Goal: Complete application form: Complete application form

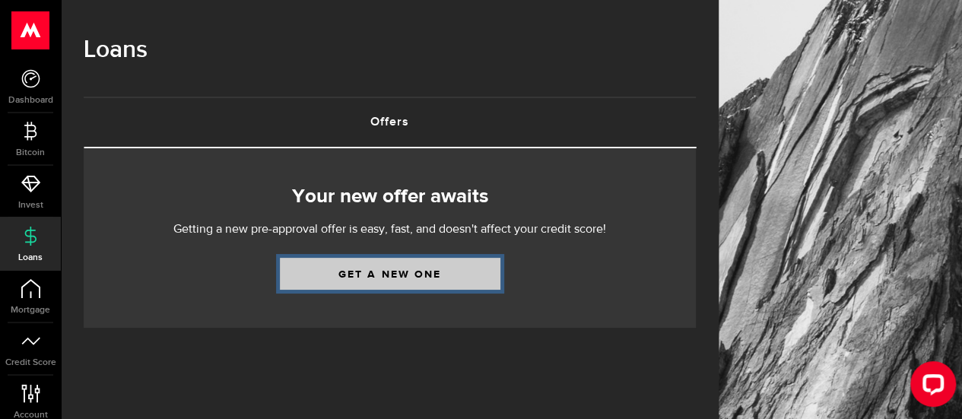
click at [443, 269] on link "Get a new one" at bounding box center [390, 274] width 221 height 32
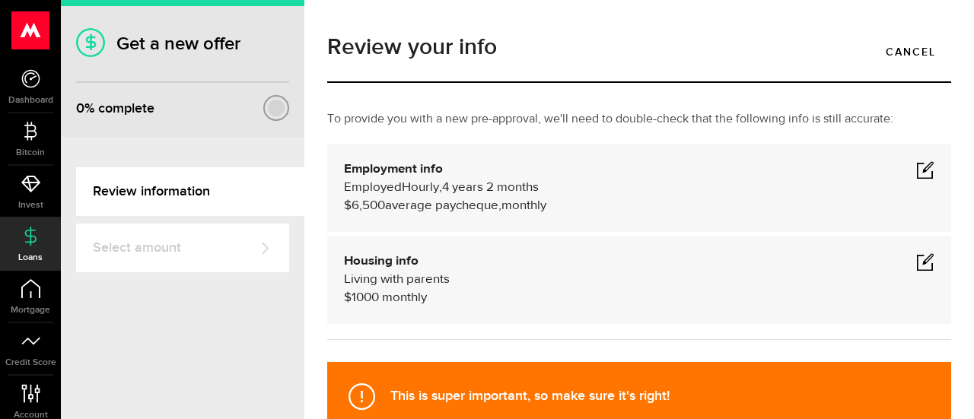
click at [916, 167] on span at bounding box center [925, 169] width 18 height 18
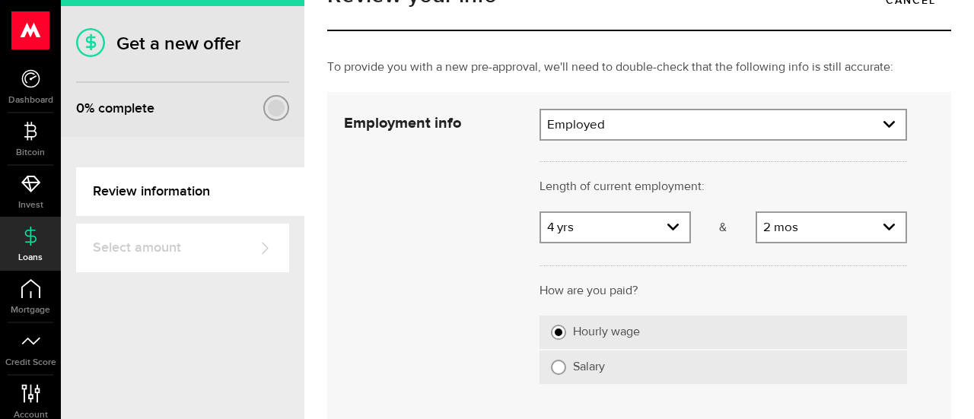
scroll to position [76, 0]
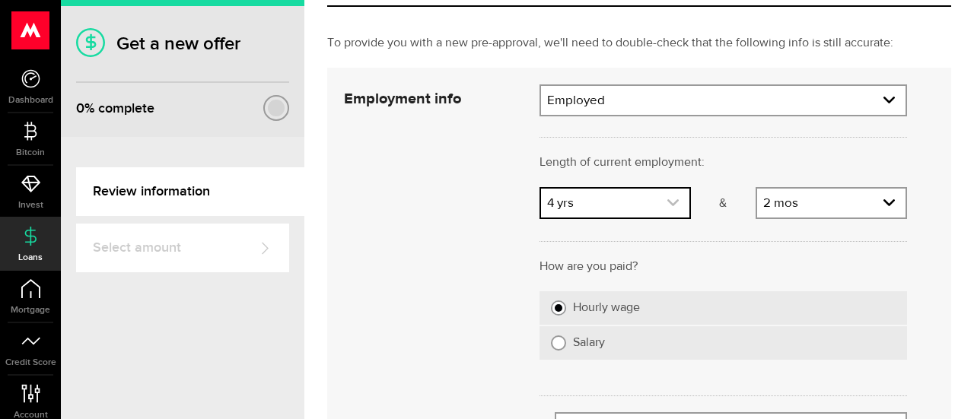
click at [659, 202] on link "expand select" at bounding box center [615, 203] width 148 height 29
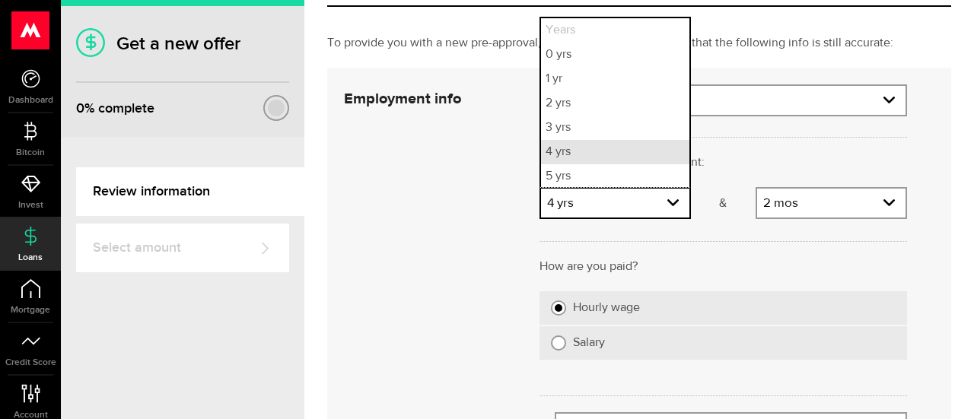
scroll to position [2, 0]
click at [573, 104] on li "2 yrs" at bounding box center [615, 102] width 148 height 24
select select "2"
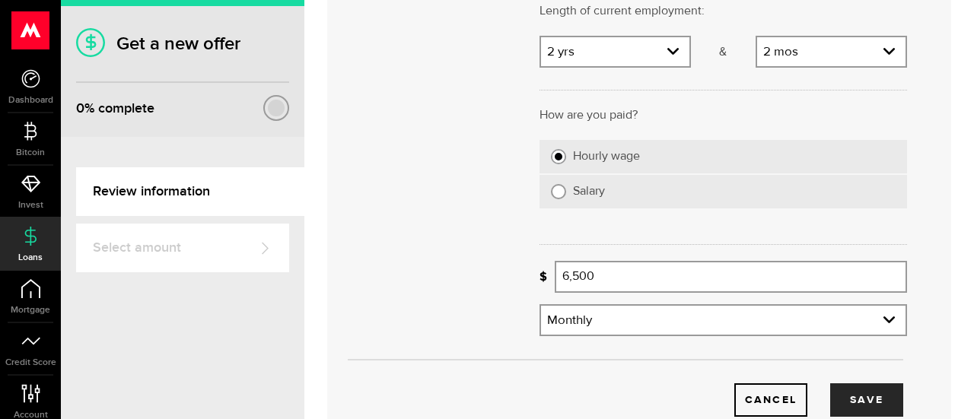
scroll to position [228, 0]
click at [557, 194] on input "Salary" at bounding box center [558, 190] width 15 height 15
radio input "true"
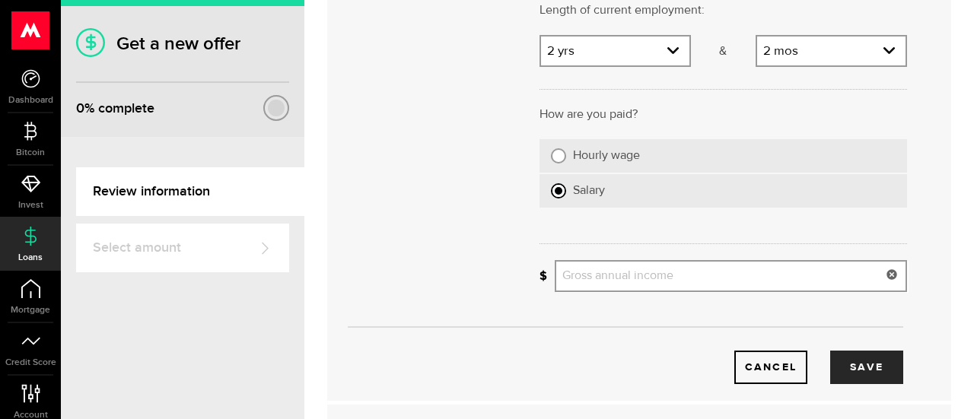
click at [595, 276] on input "Gross annual income" at bounding box center [731, 276] width 352 height 32
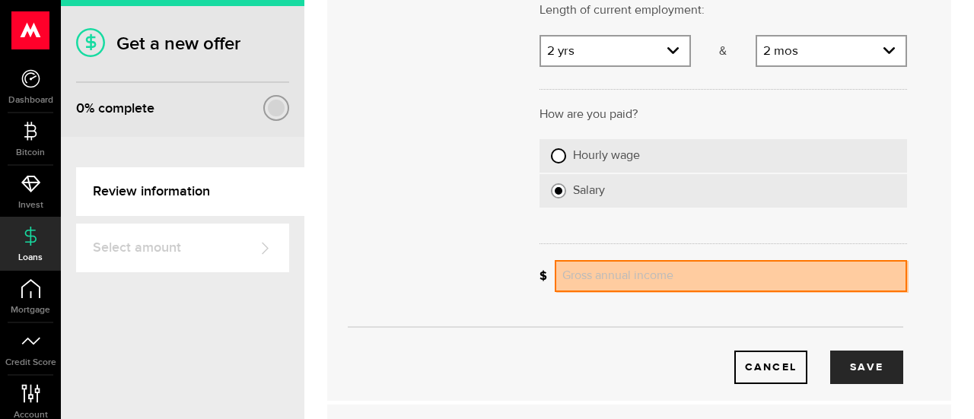
click at [558, 159] on input "Hourly wage" at bounding box center [558, 155] width 15 height 15
radio input "true"
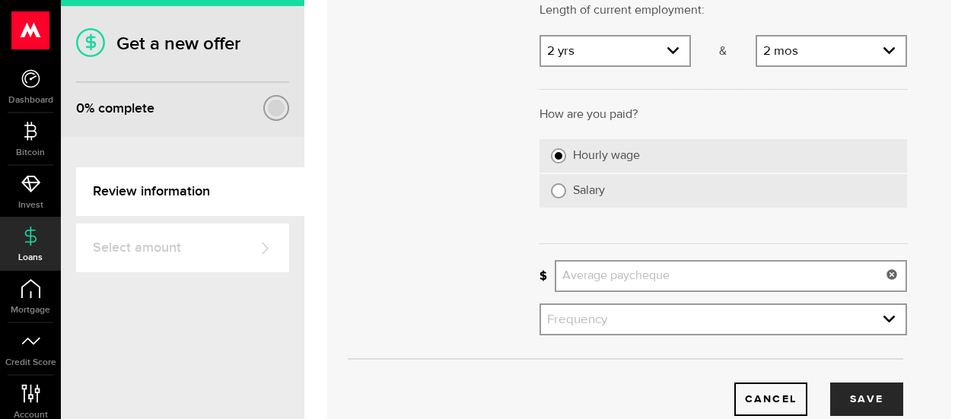
click at [591, 276] on input "Average paycheque" at bounding box center [731, 276] width 352 height 32
type input "3,000"
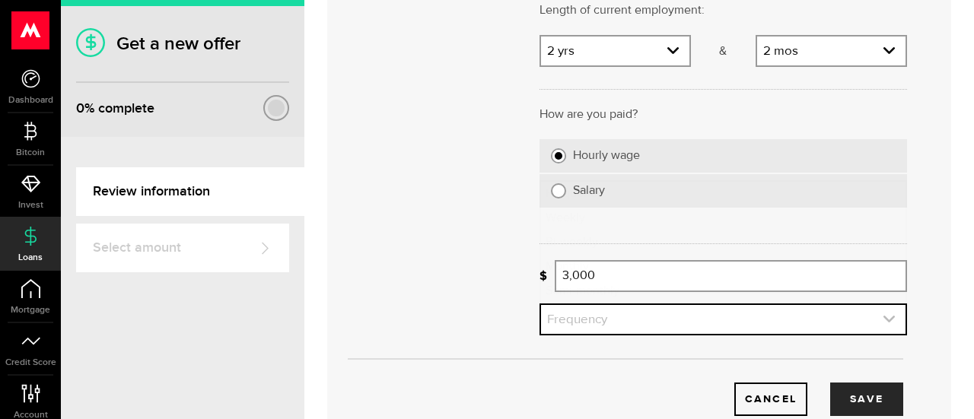
click at [612, 322] on link "expand select" at bounding box center [723, 319] width 364 height 29
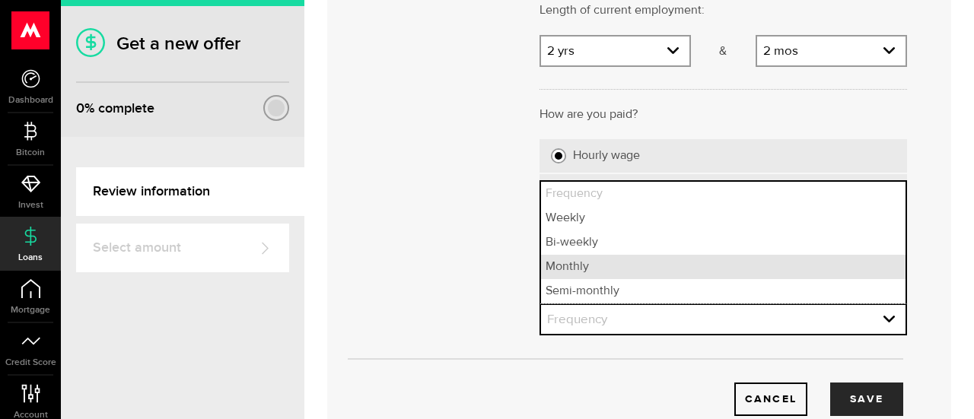
click at [590, 273] on li "Monthly" at bounding box center [723, 267] width 364 height 24
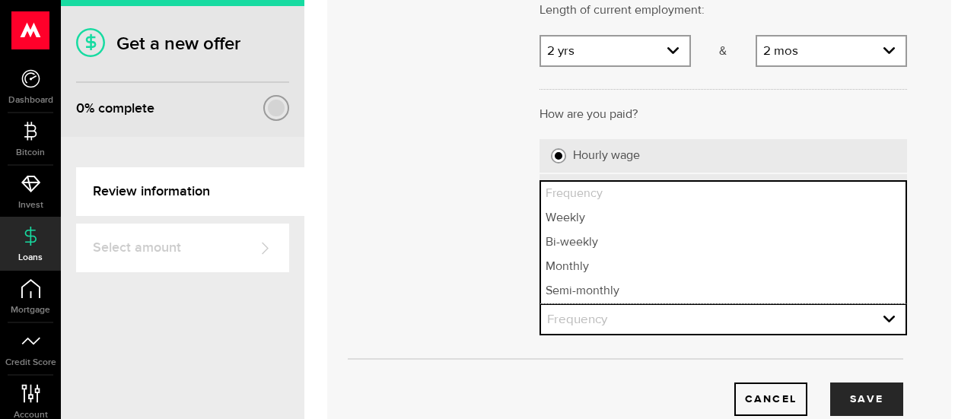
select select "monthly"
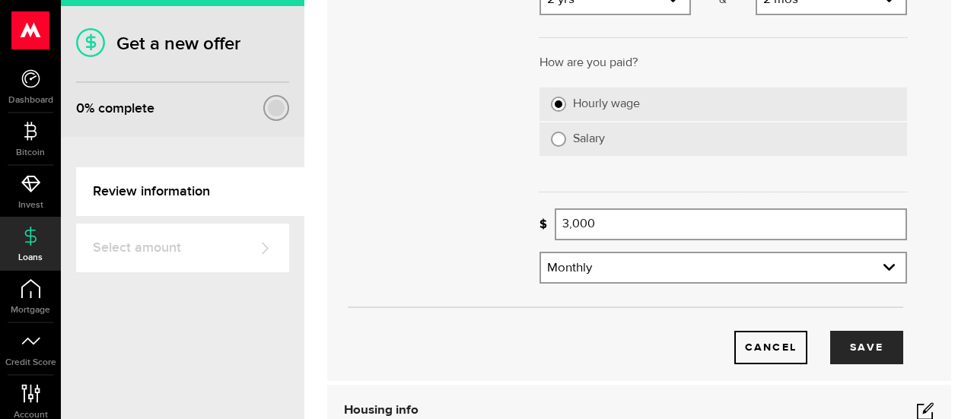
scroll to position [304, 0]
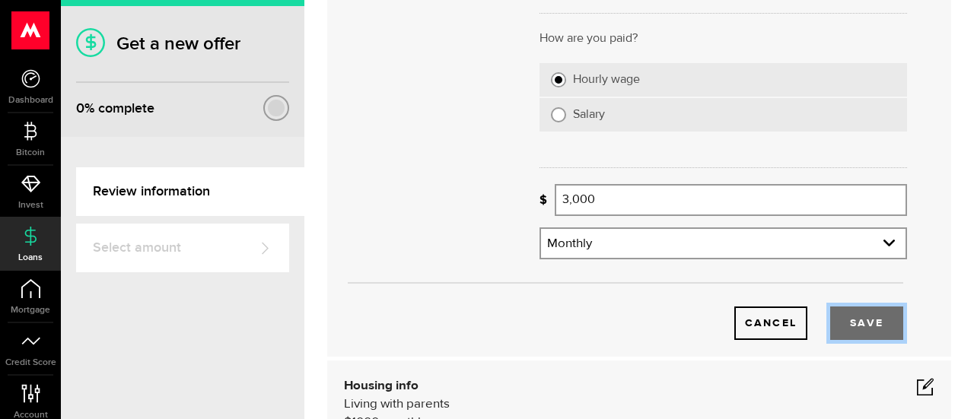
click at [858, 325] on button "Save" at bounding box center [866, 323] width 73 height 33
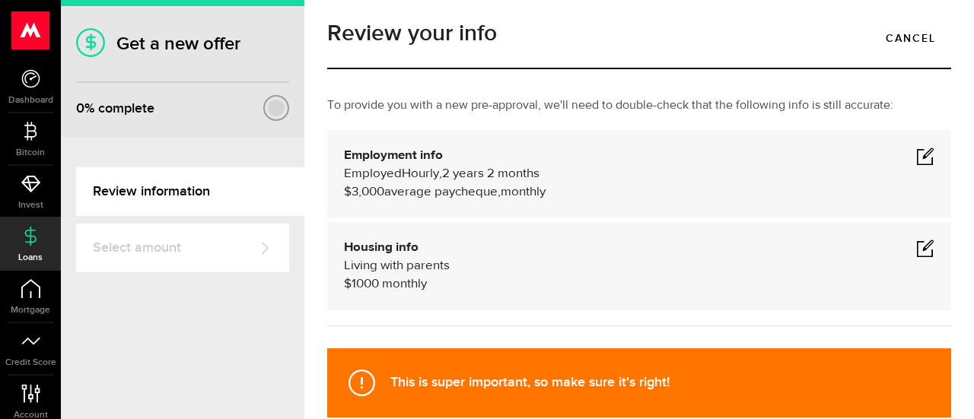
scroll to position [11, 0]
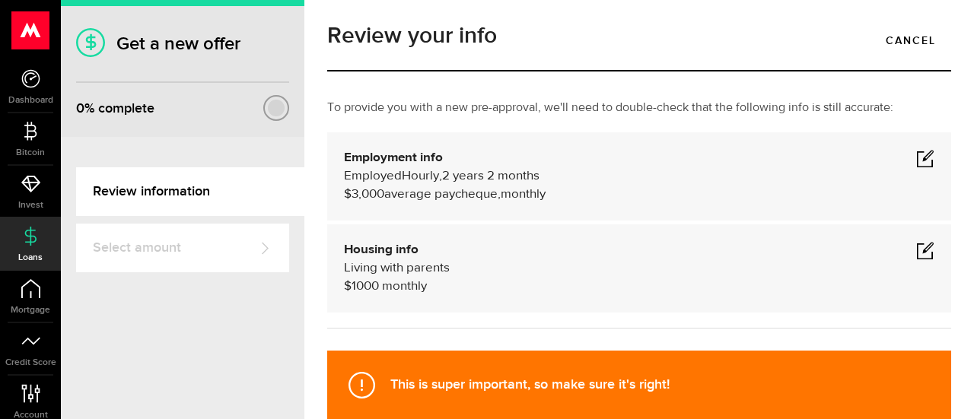
click at [916, 158] on span at bounding box center [925, 158] width 18 height 18
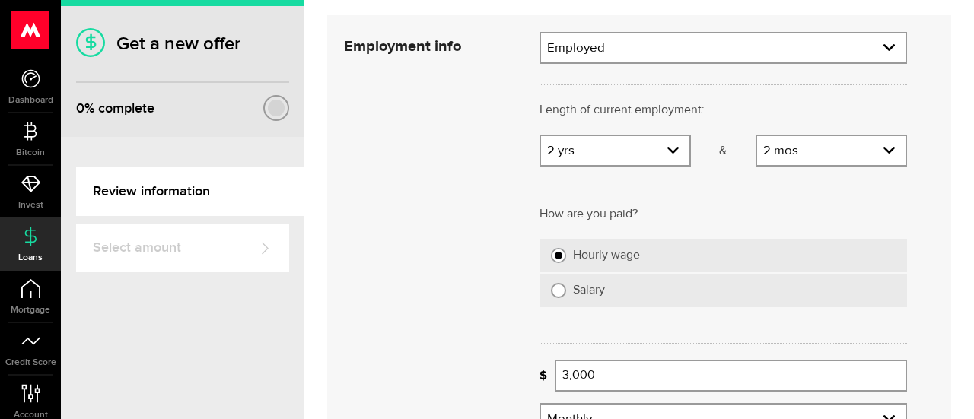
scroll to position [164, 0]
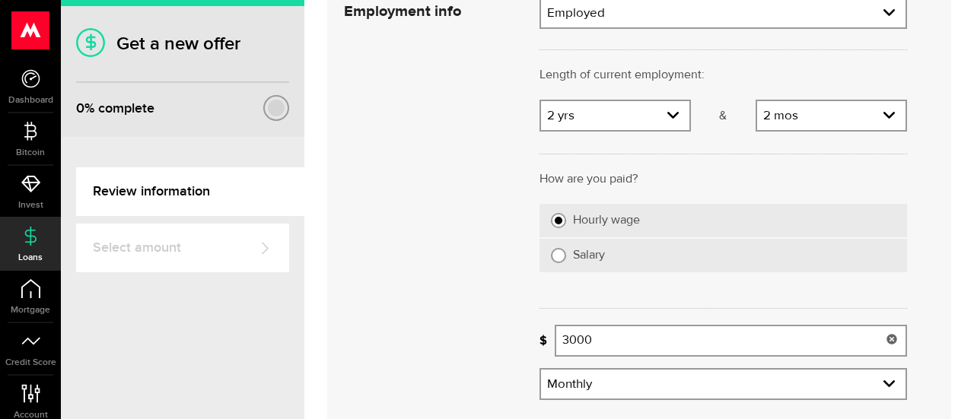
click at [624, 345] on input "3000" at bounding box center [731, 341] width 352 height 32
type input "3"
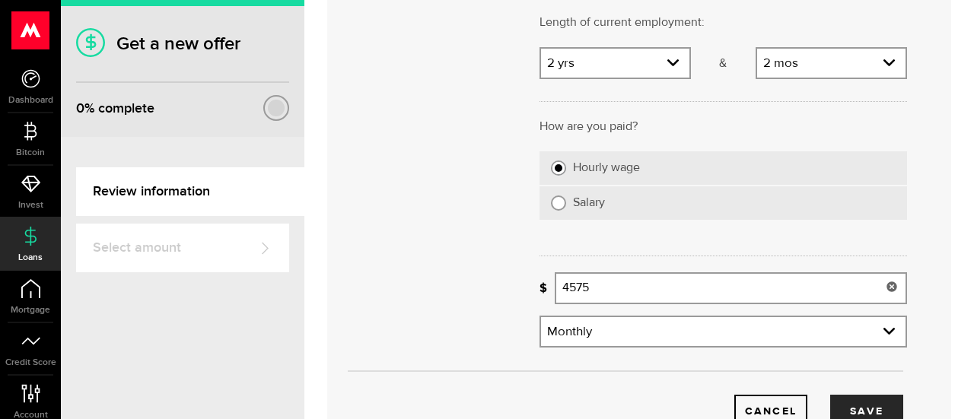
scroll to position [316, 0]
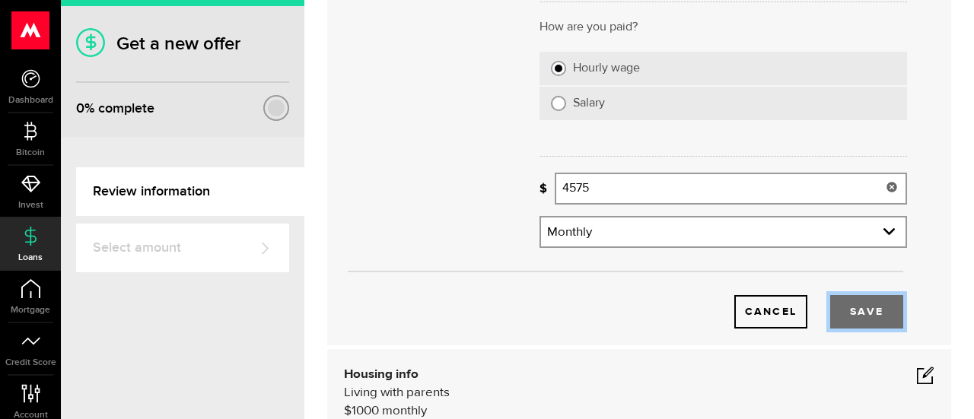
type input "4,575"
click at [862, 313] on button "Save" at bounding box center [866, 311] width 73 height 33
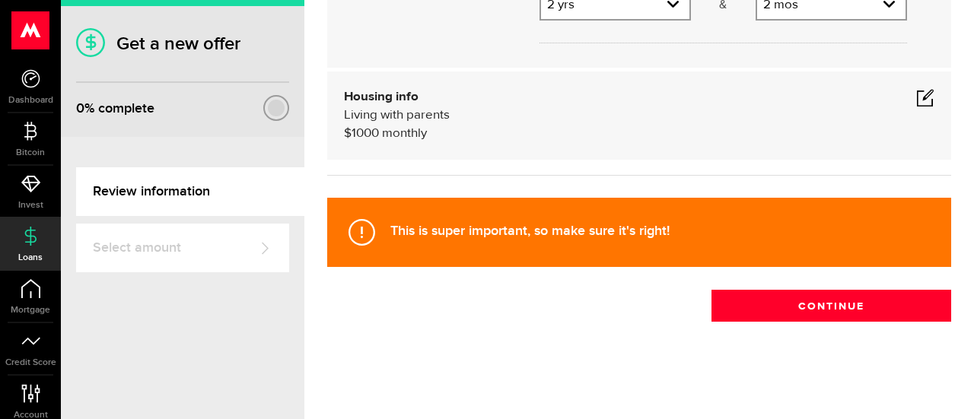
scroll to position [164, 0]
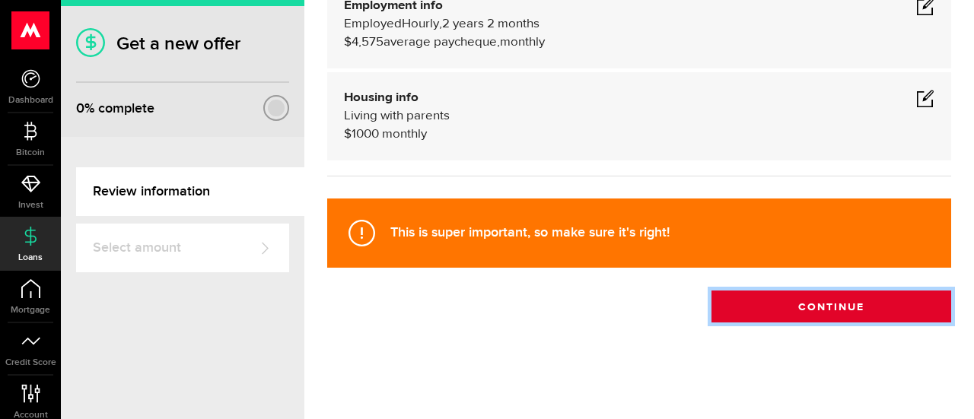
click at [831, 308] on button "Continue" at bounding box center [831, 307] width 240 height 32
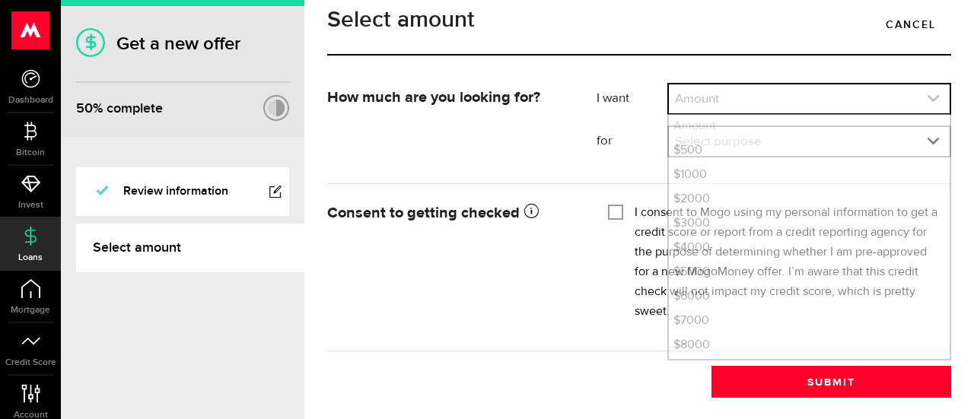
click at [739, 113] on link "expand select" at bounding box center [809, 98] width 281 height 29
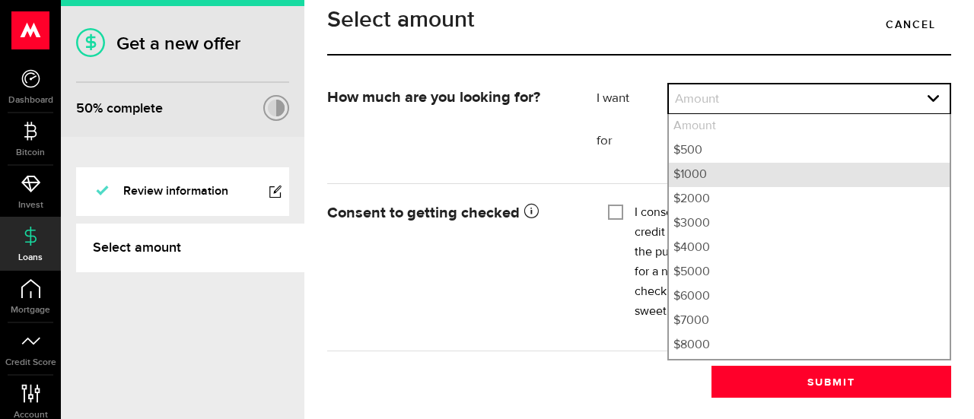
click at [711, 187] on li "$1000" at bounding box center [809, 175] width 281 height 24
select select "1000"
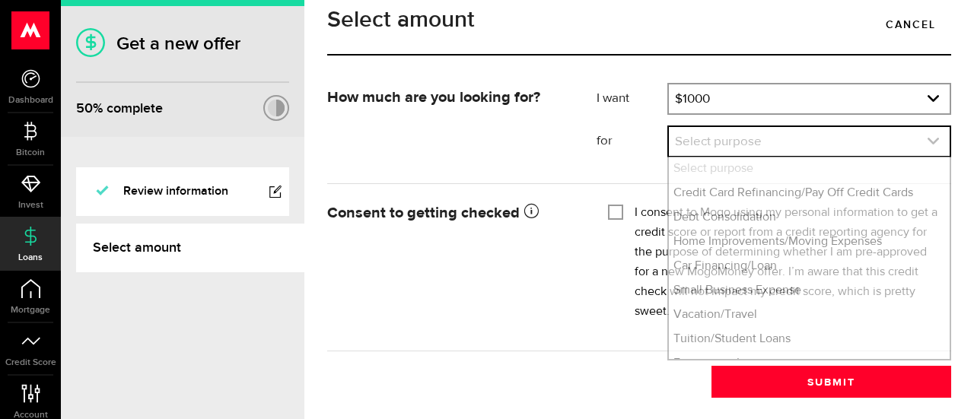
click at [711, 156] on link "expand select" at bounding box center [809, 141] width 281 height 29
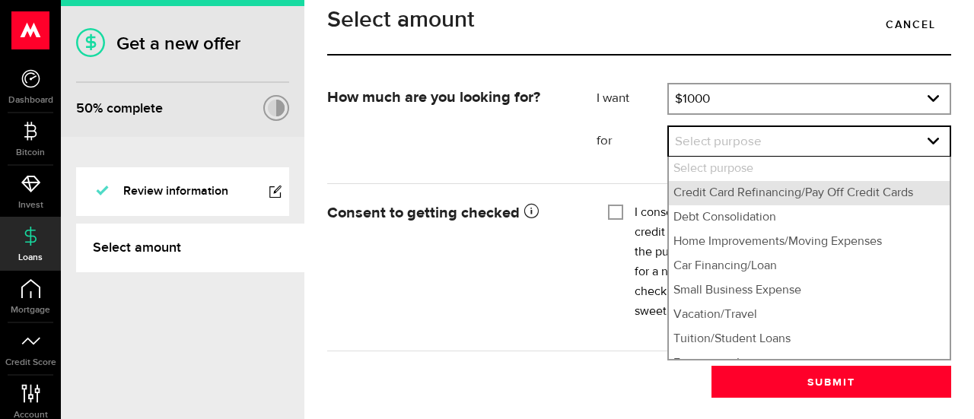
click at [726, 205] on li "Credit Card Refinancing/Pay Off Credit Cards" at bounding box center [809, 193] width 281 height 24
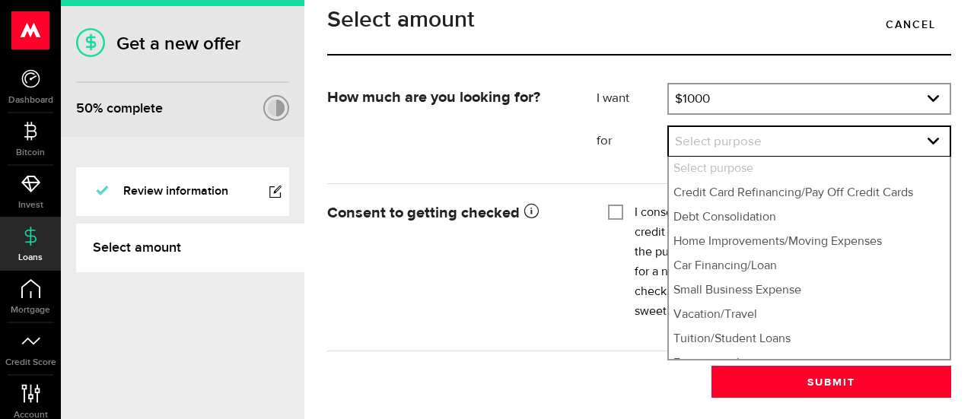
select select "Credit Card Refinancing/Pay Off Credit Cards"
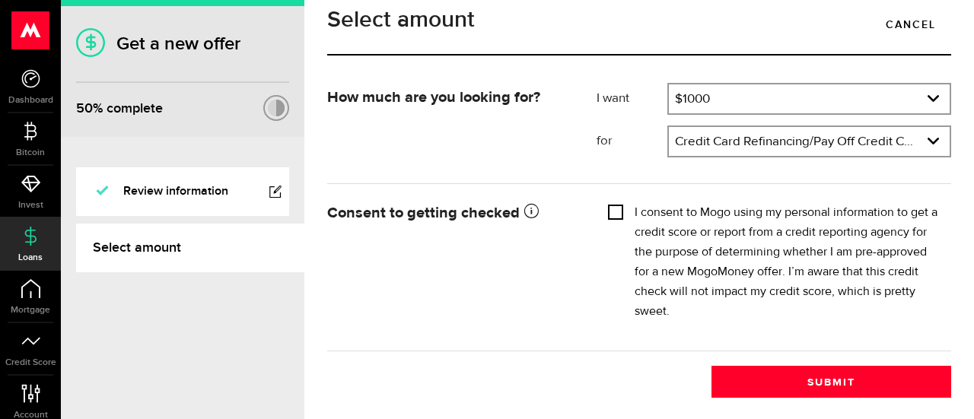
click at [610, 218] on input "I consent to Mogo using my personal information to get a credit score or report…" at bounding box center [615, 210] width 15 height 15
checkbox input "true"
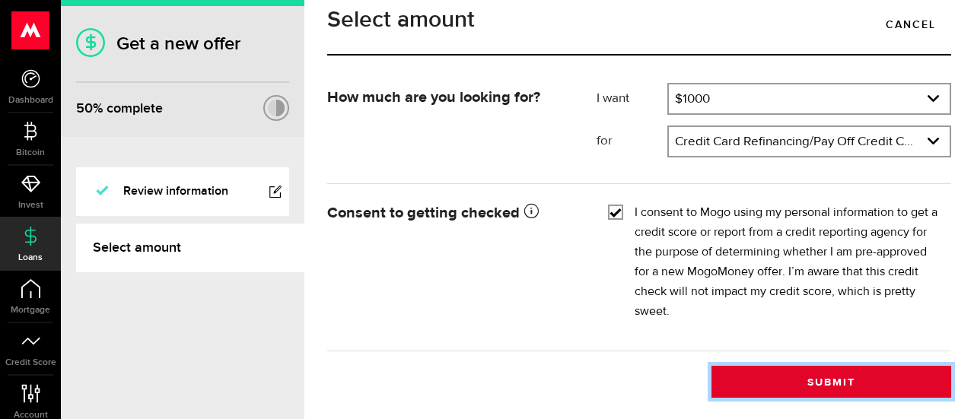
click at [779, 398] on button "Submit" at bounding box center [831, 382] width 240 height 32
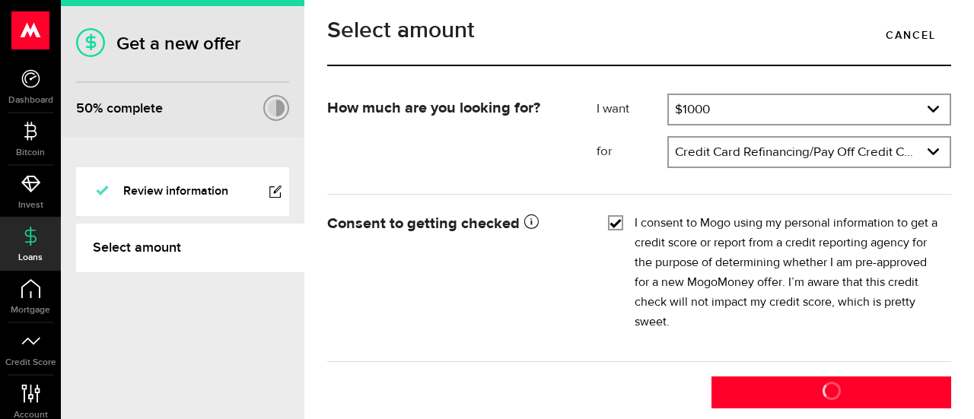
scroll to position [27, 0]
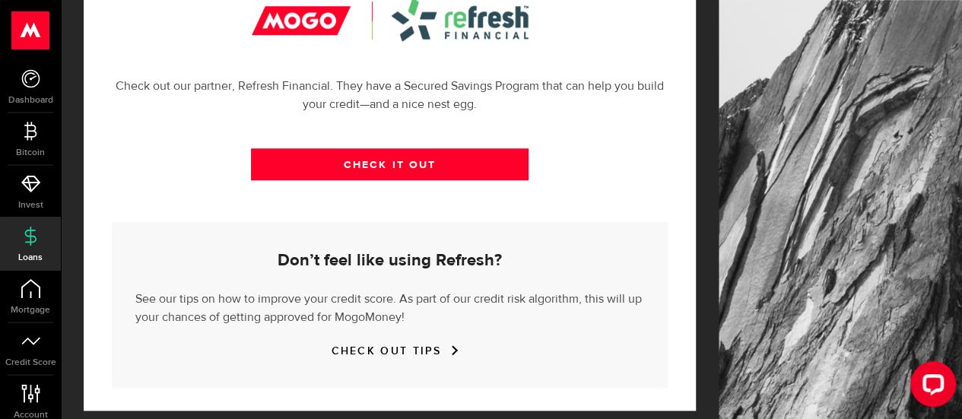
scroll to position [634, 0]
